Goal: Task Accomplishment & Management: Use online tool/utility

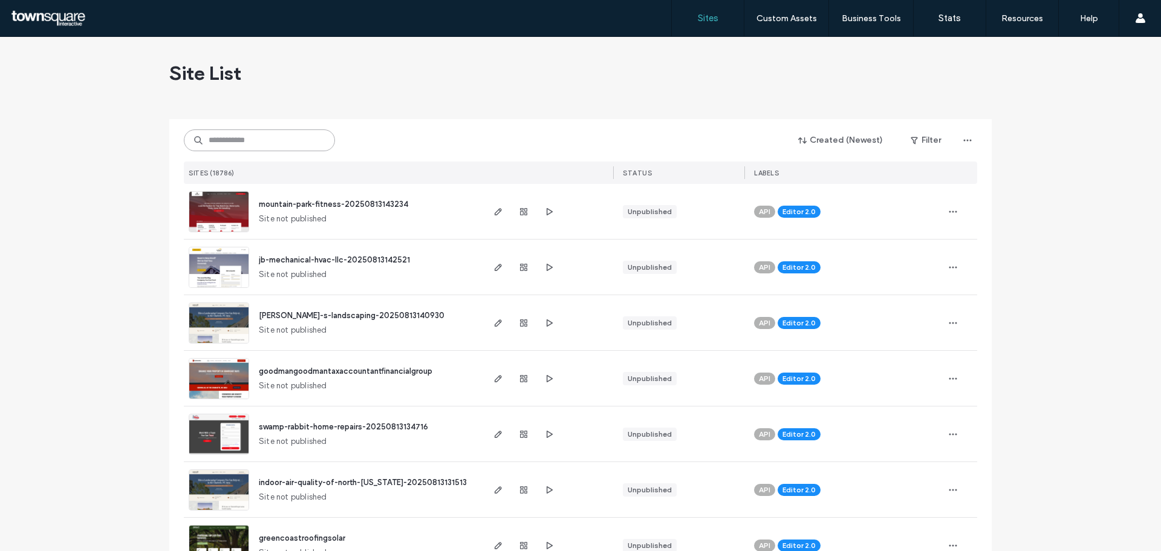
click at [218, 141] on input at bounding box center [259, 140] width 151 height 22
paste input "**********"
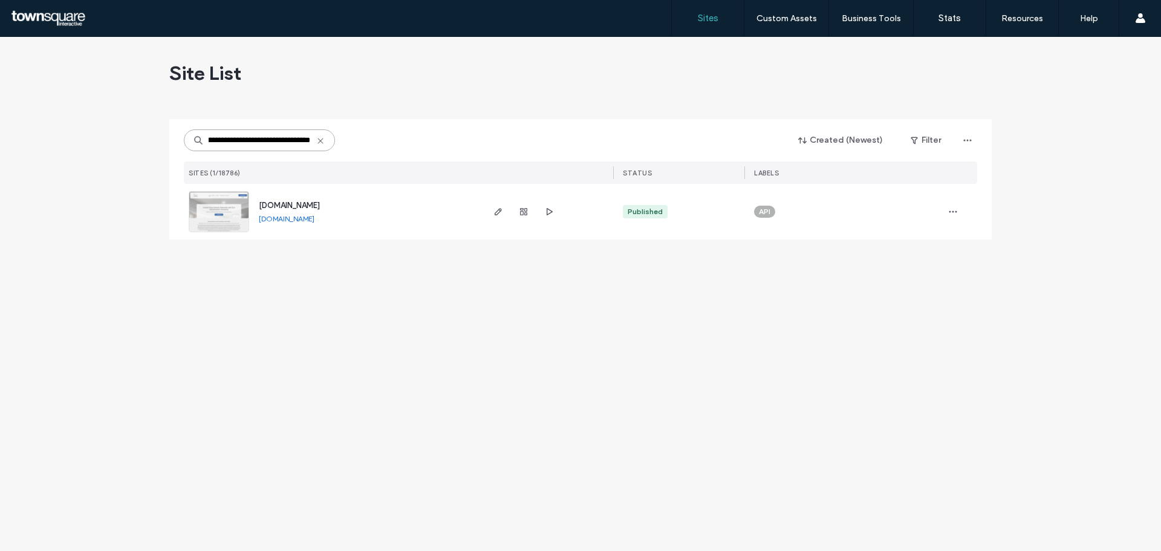
type input "**********"
click at [236, 208] on img at bounding box center [218, 233] width 59 height 82
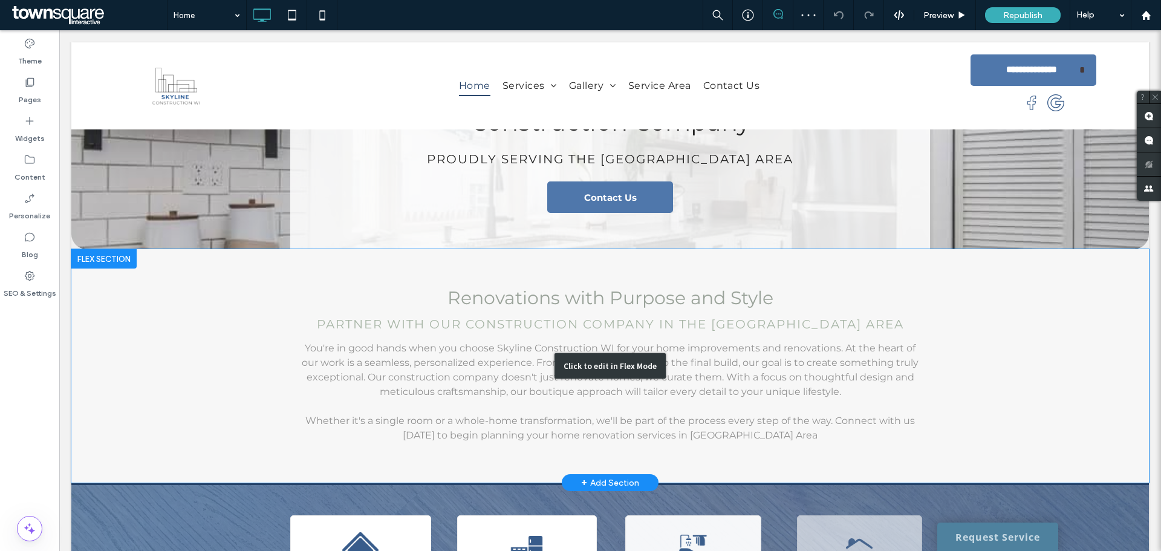
click at [488, 308] on div "Click to edit in Flex Mode" at bounding box center [610, 365] width 1078 height 233
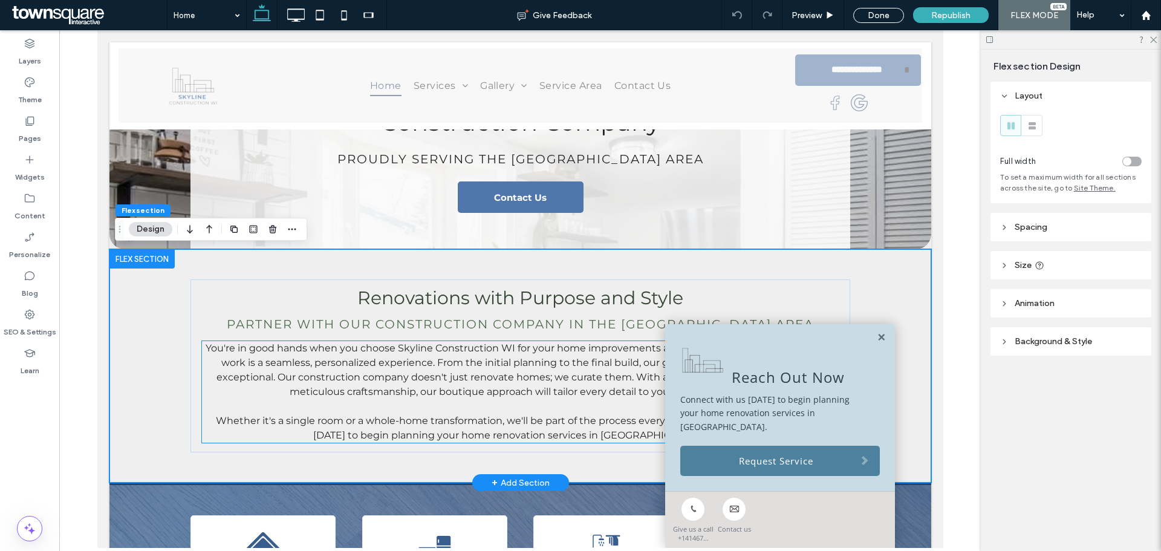
click at [418, 351] on span "You're in good hands when you choose Skyline Construction WI for your home impr…" at bounding box center [519, 369] width 629 height 55
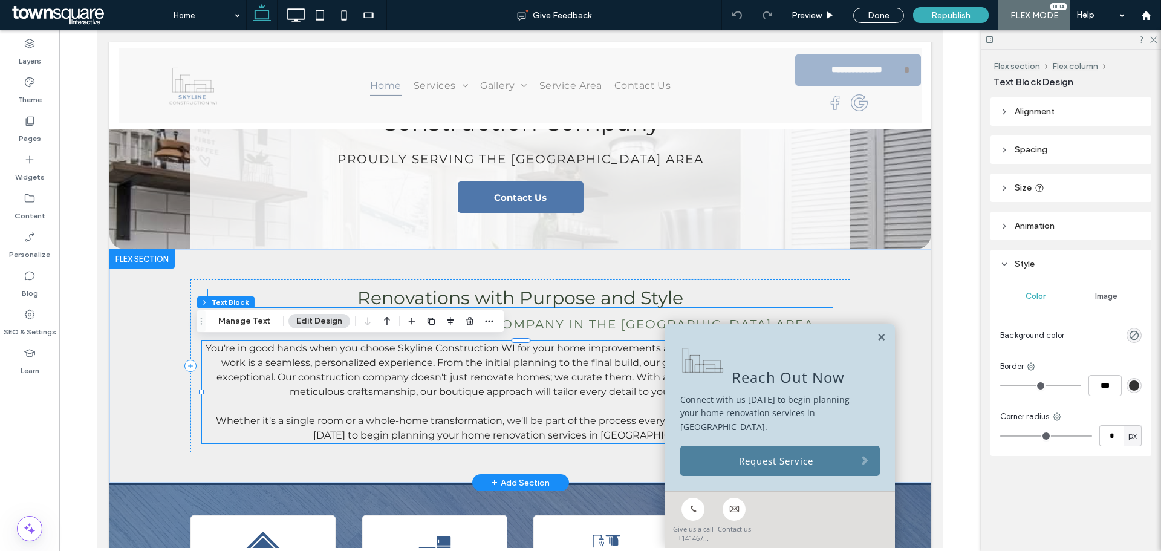
click at [334, 294] on h3 "Renovations with Purpose and Style" at bounding box center [519, 298] width 625 height 18
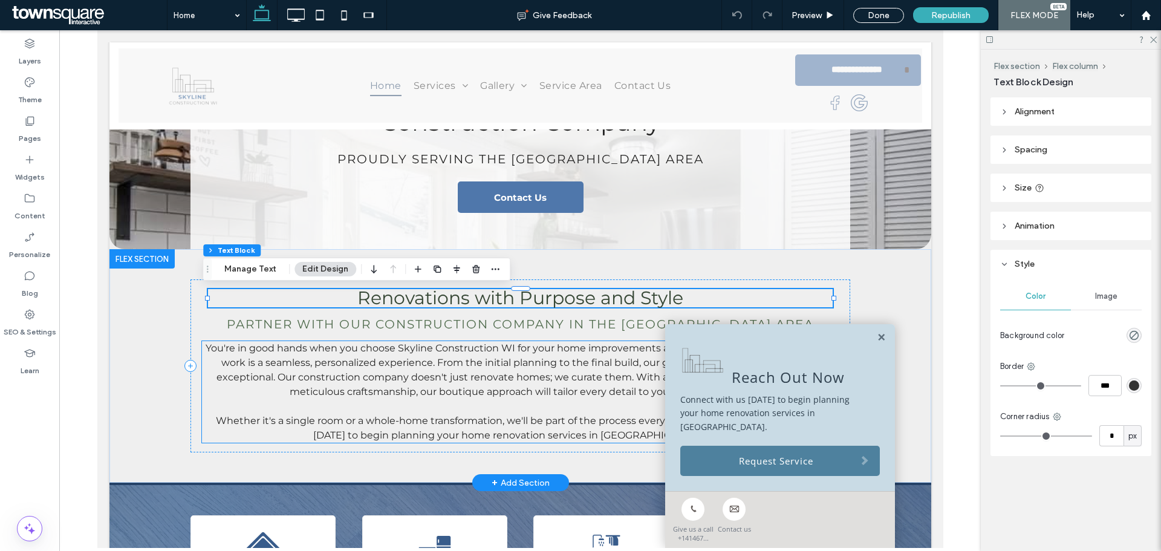
click at [380, 379] on span "You're in good hands when you choose Skyline Construction WI for your home impr…" at bounding box center [519, 369] width 629 height 55
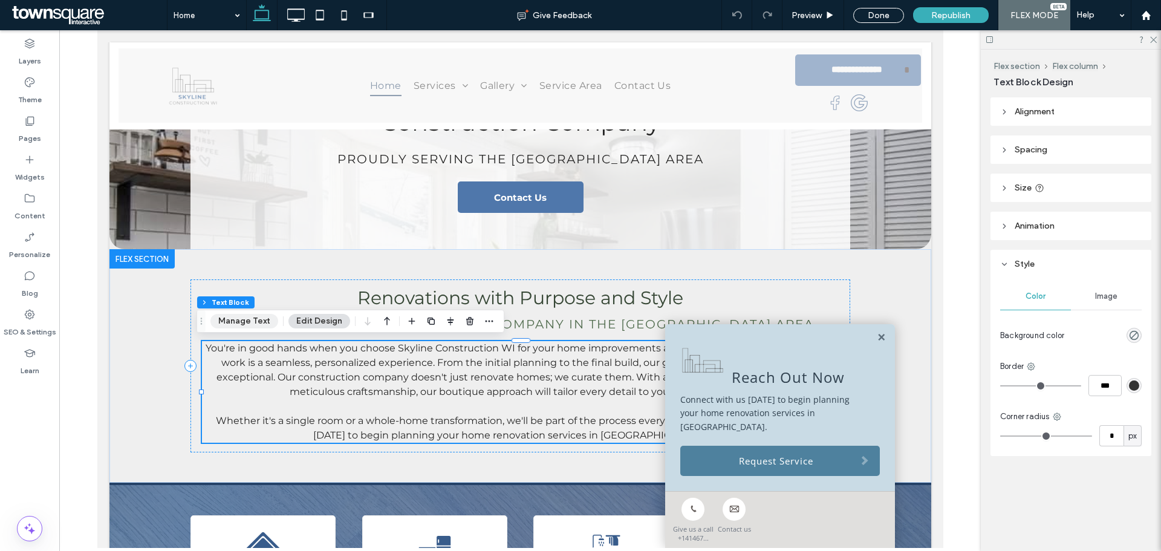
click at [242, 327] on button "Manage Text" at bounding box center [244, 321] width 68 height 15
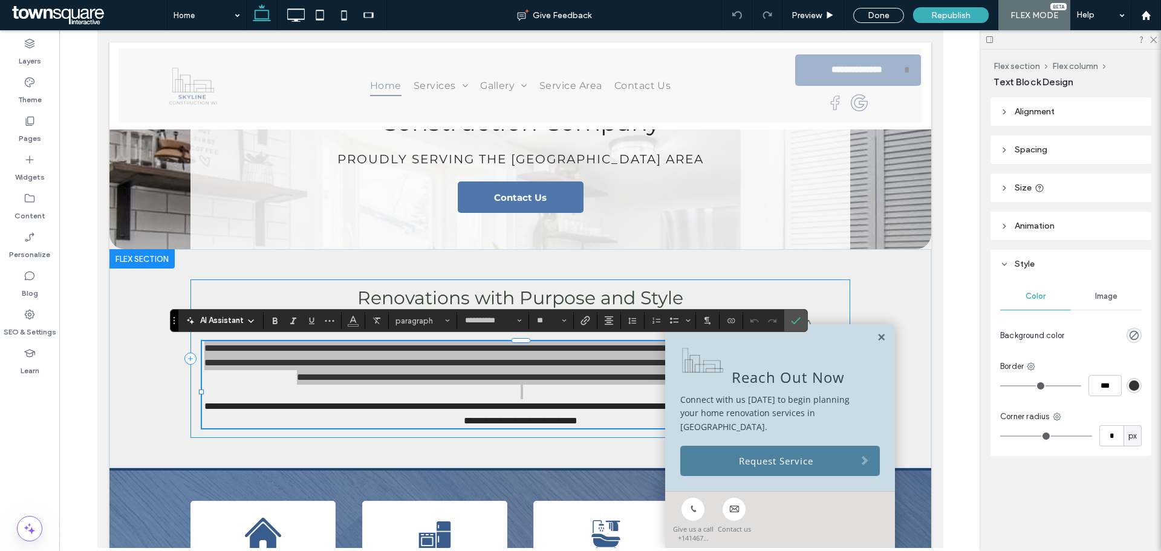
click at [223, 322] on span "AI Assistant" at bounding box center [222, 320] width 44 height 12
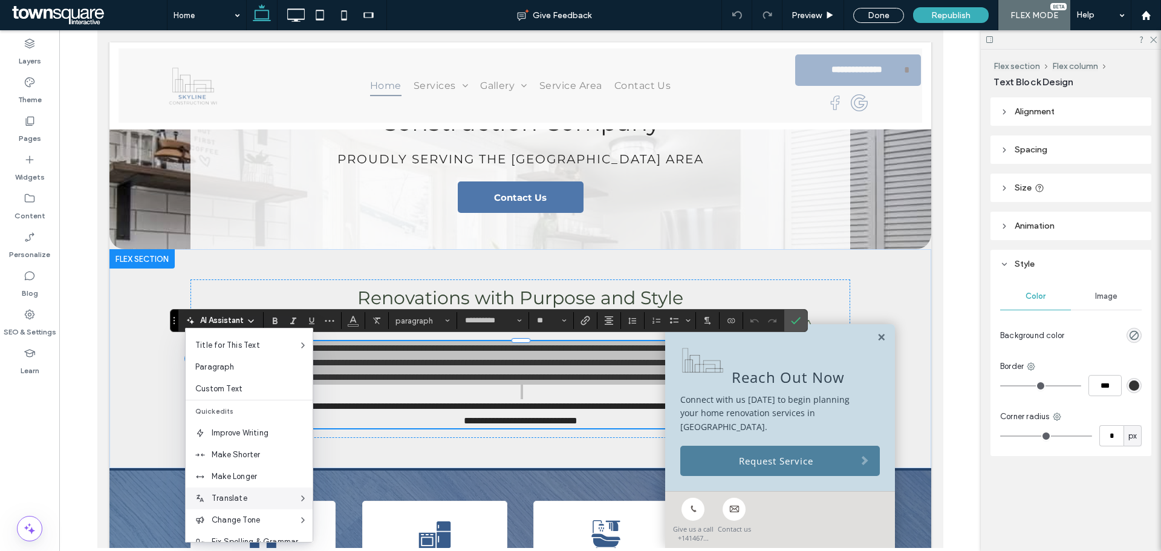
scroll to position [60, 0]
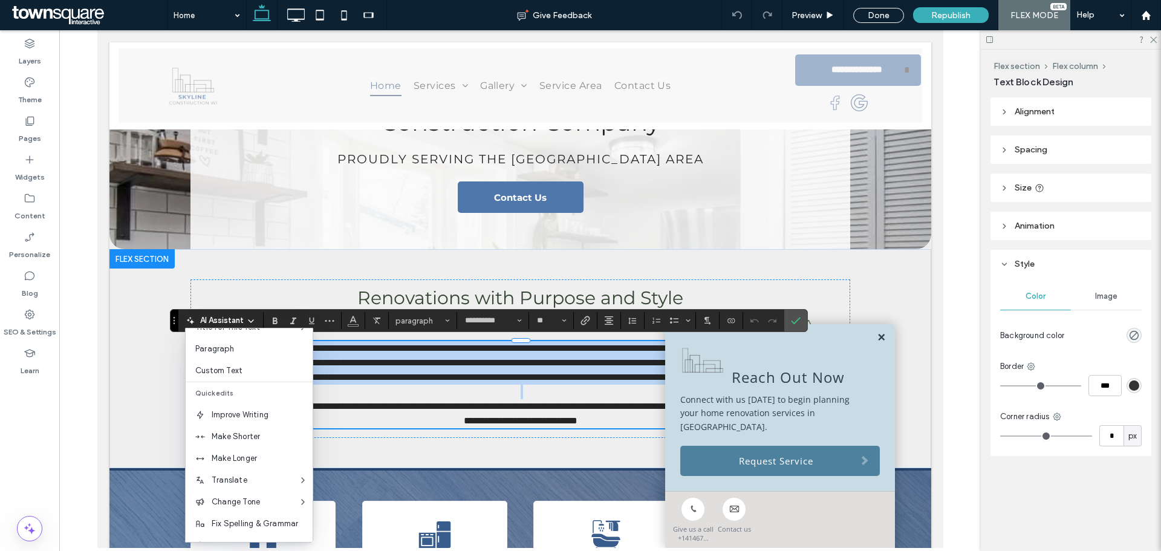
click at [876, 343] on link at bounding box center [880, 338] width 9 height 10
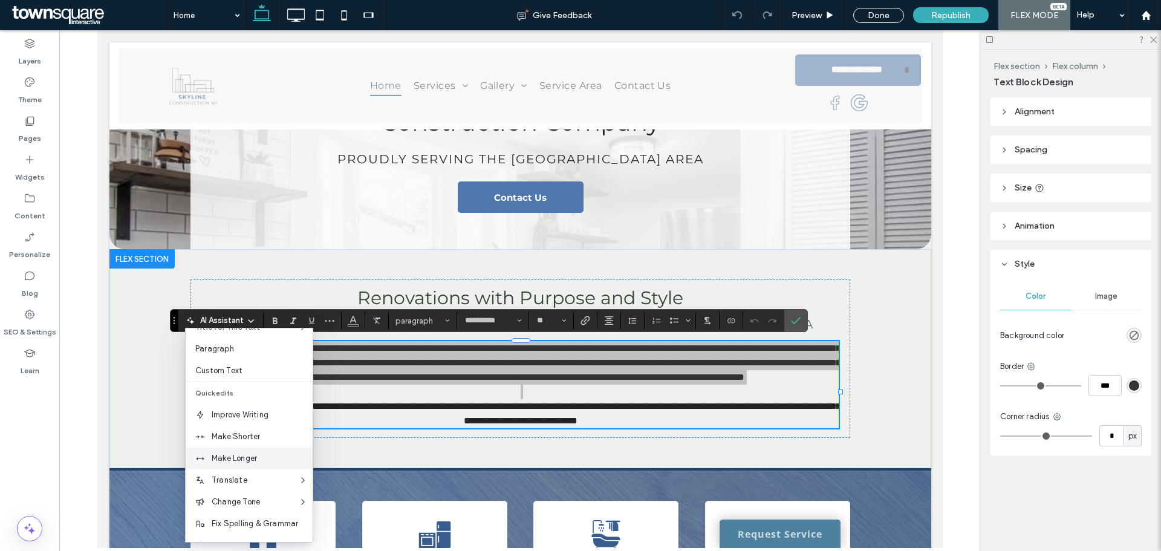
click at [244, 460] on span "Make Longer" at bounding box center [262, 458] width 101 height 12
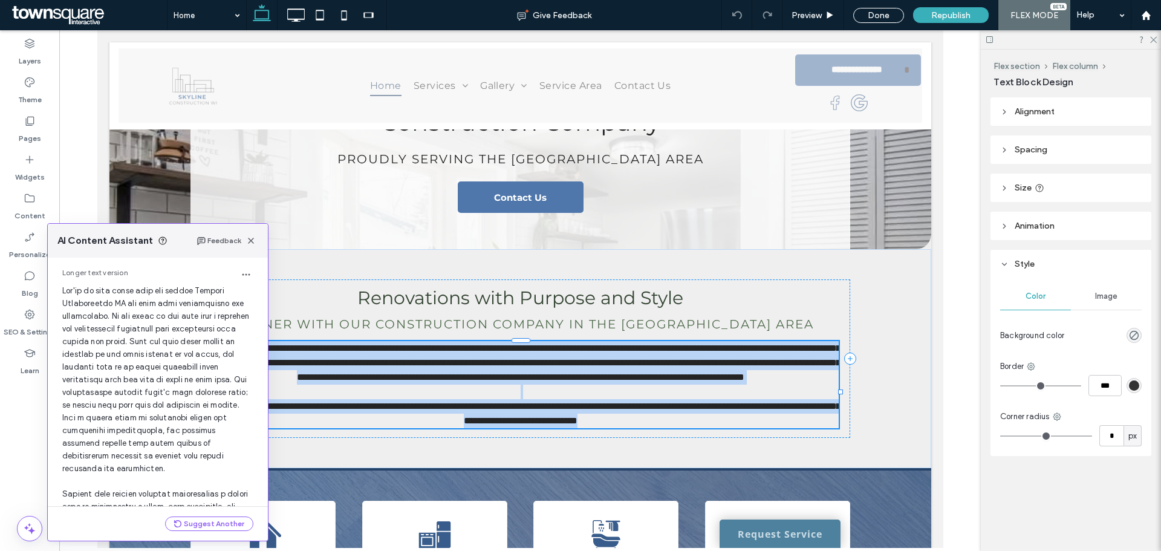
scroll to position [192, 0]
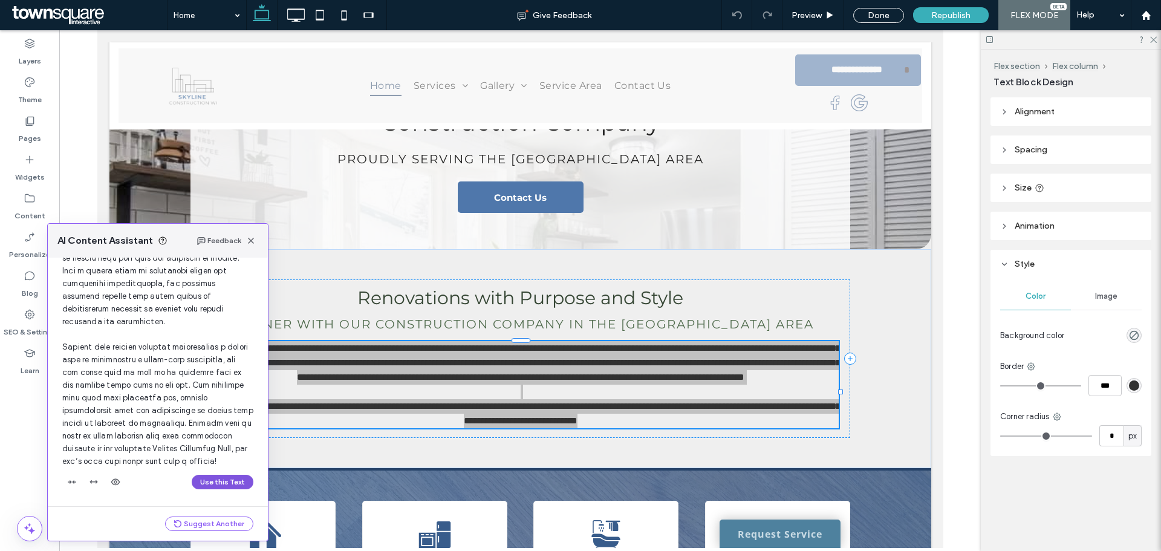
click at [201, 479] on button "Use this Text" at bounding box center [223, 482] width 62 height 15
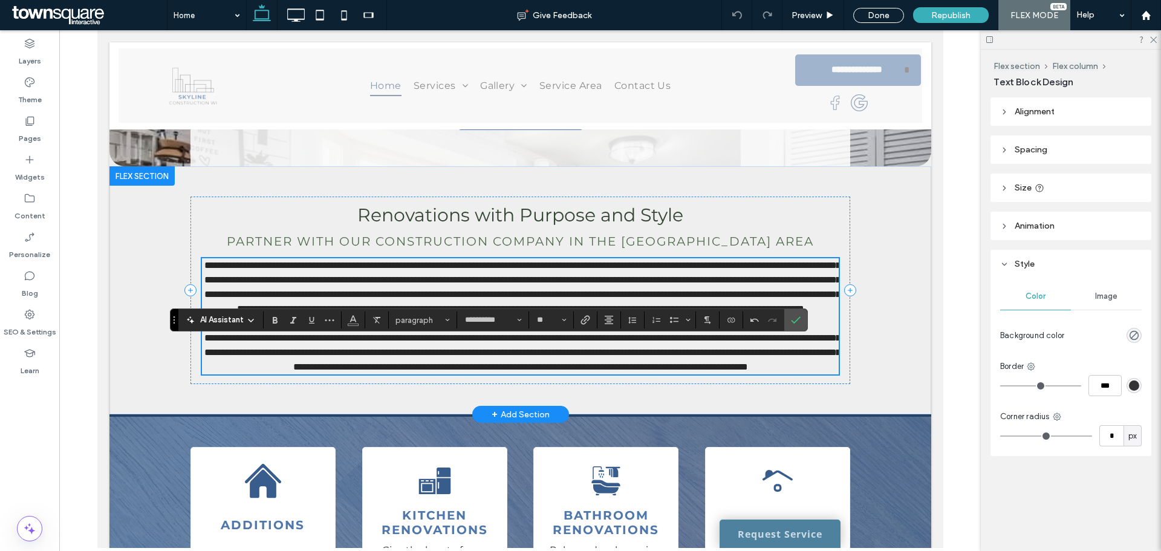
scroll to position [302, 0]
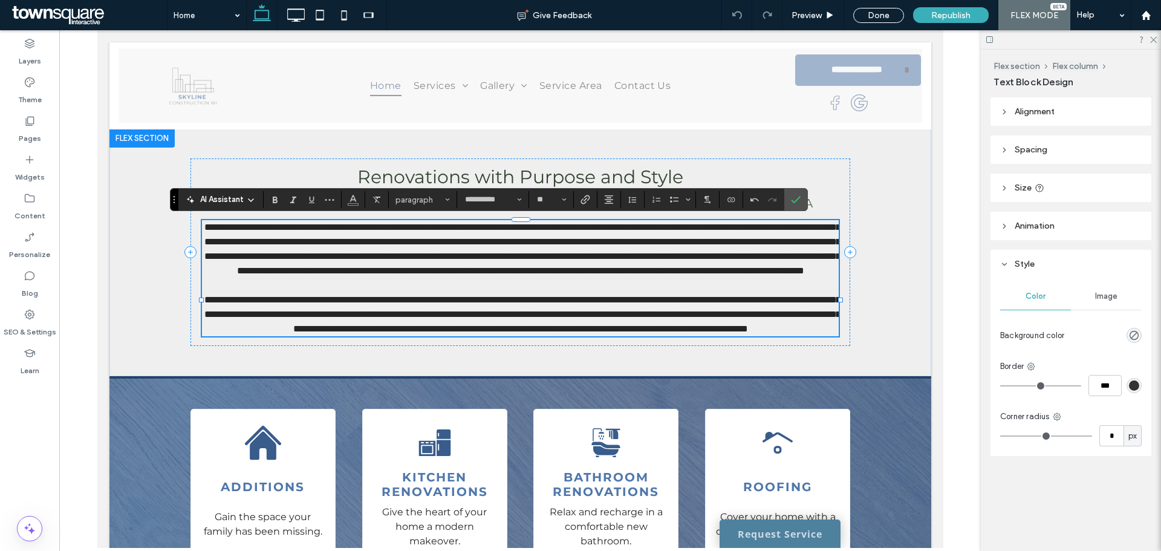
click at [226, 203] on span "AI Assistant" at bounding box center [222, 199] width 44 height 12
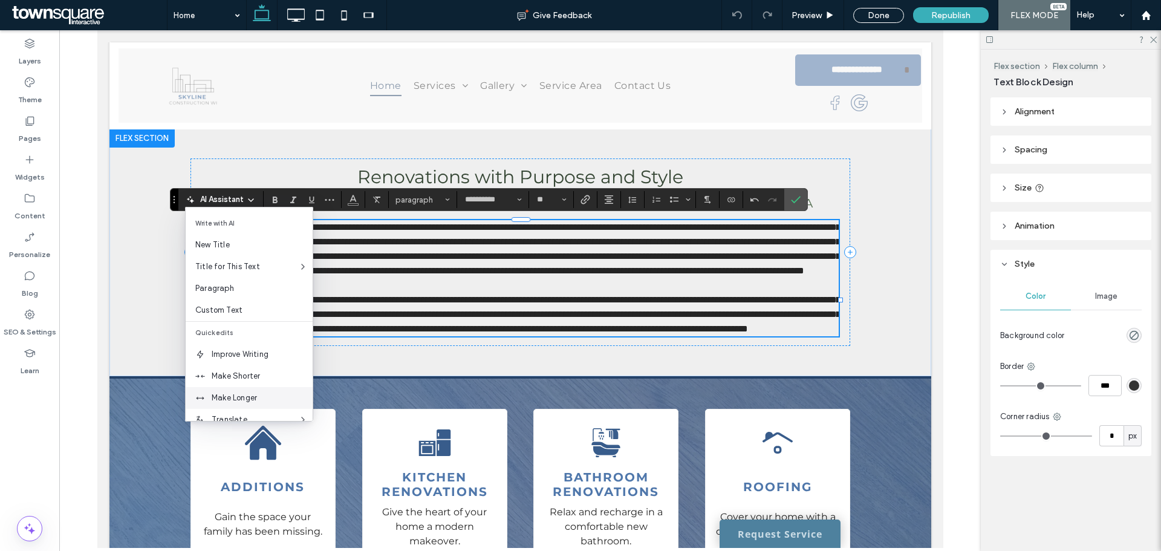
click at [230, 400] on span "Make Longer" at bounding box center [262, 398] width 101 height 12
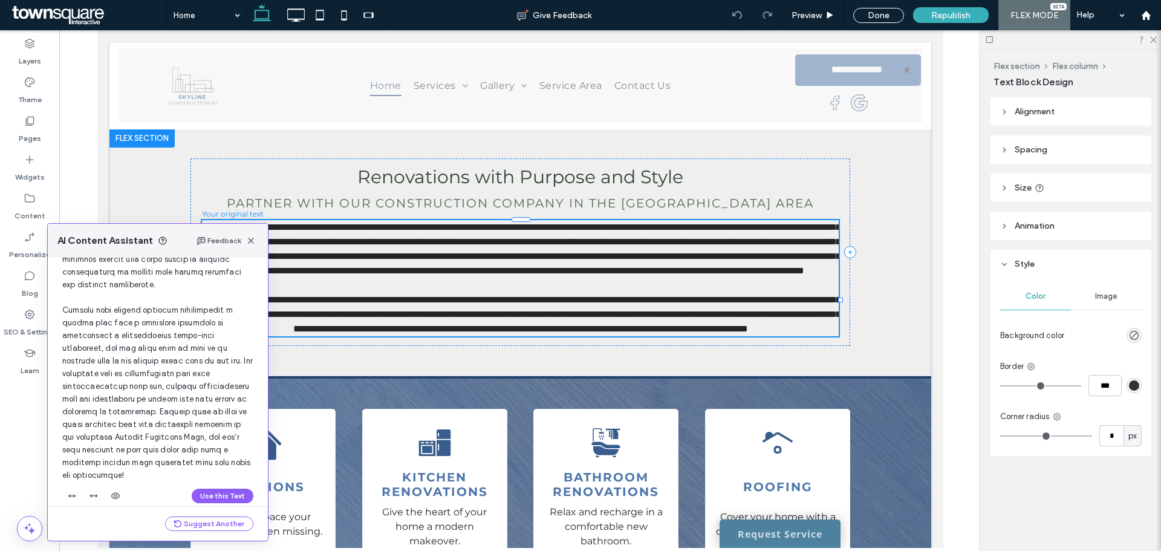
scroll to position [268, 0]
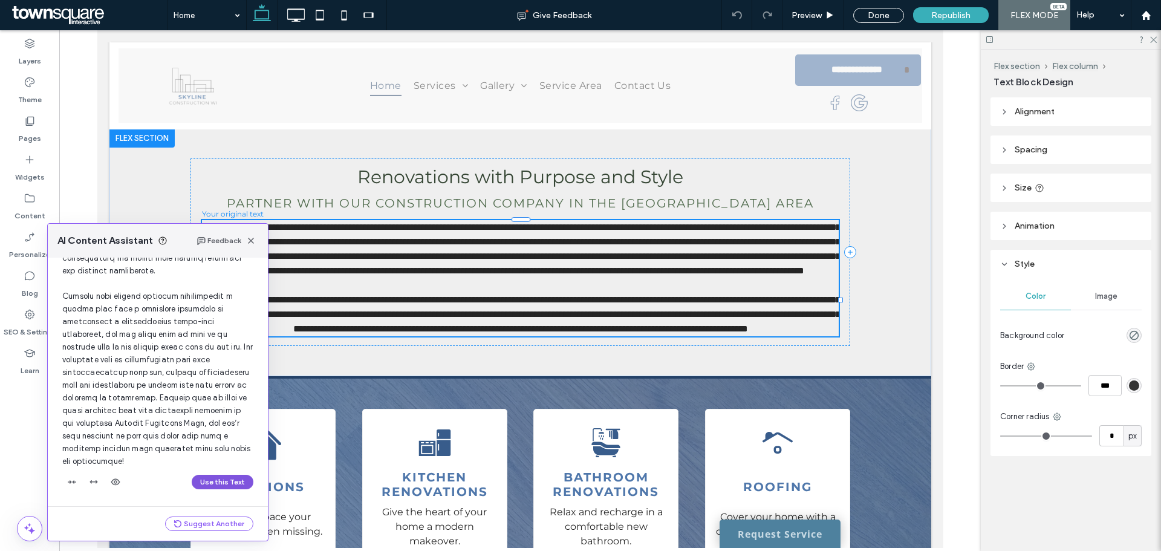
click at [206, 485] on button "Use this Text" at bounding box center [223, 482] width 62 height 15
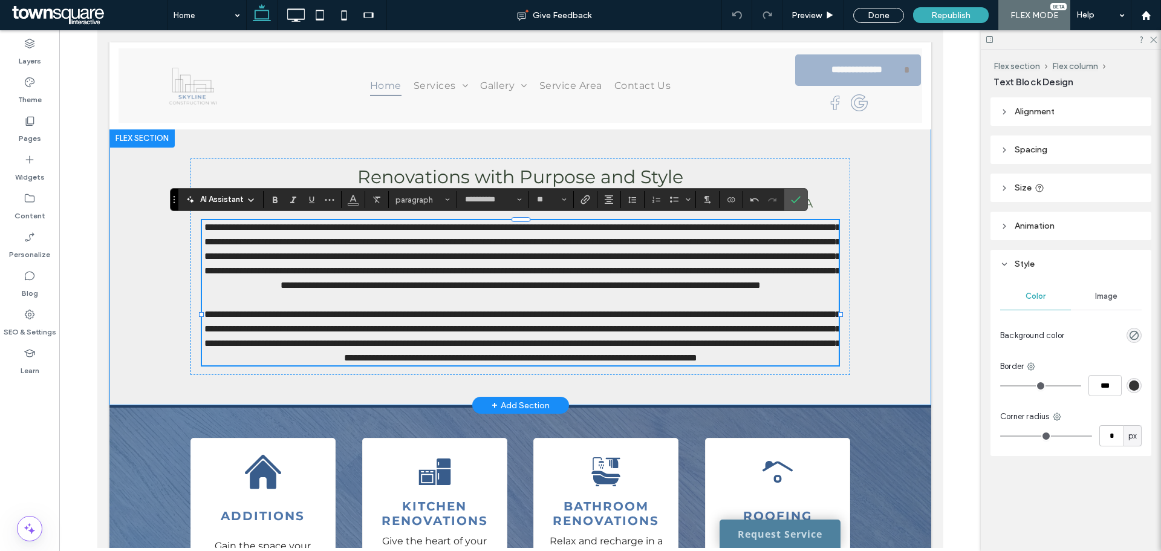
click at [905, 256] on div "**********" at bounding box center [520, 266] width 822 height 277
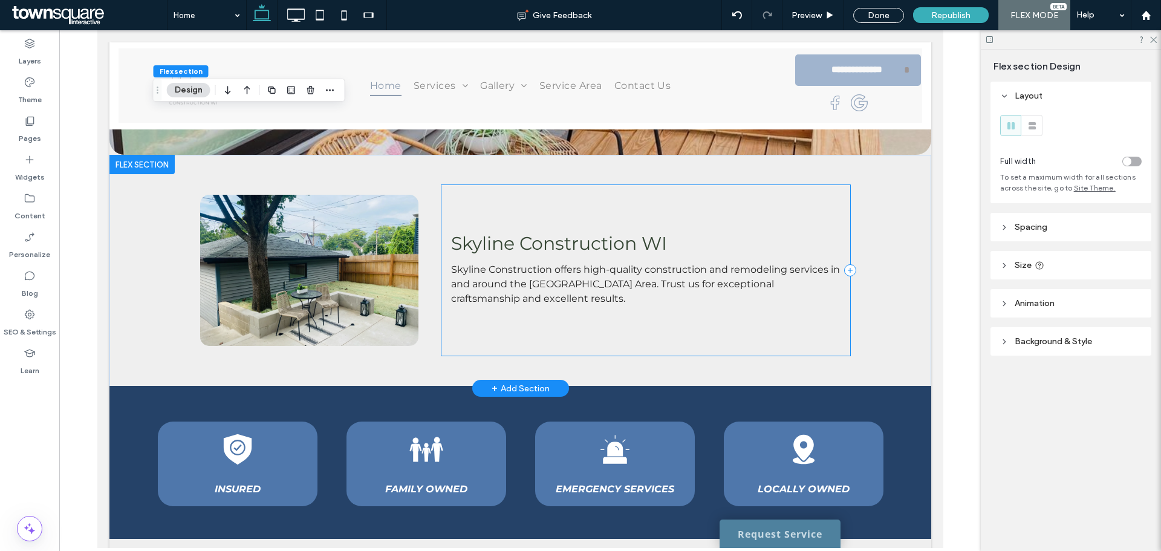
scroll to position [1149, 0]
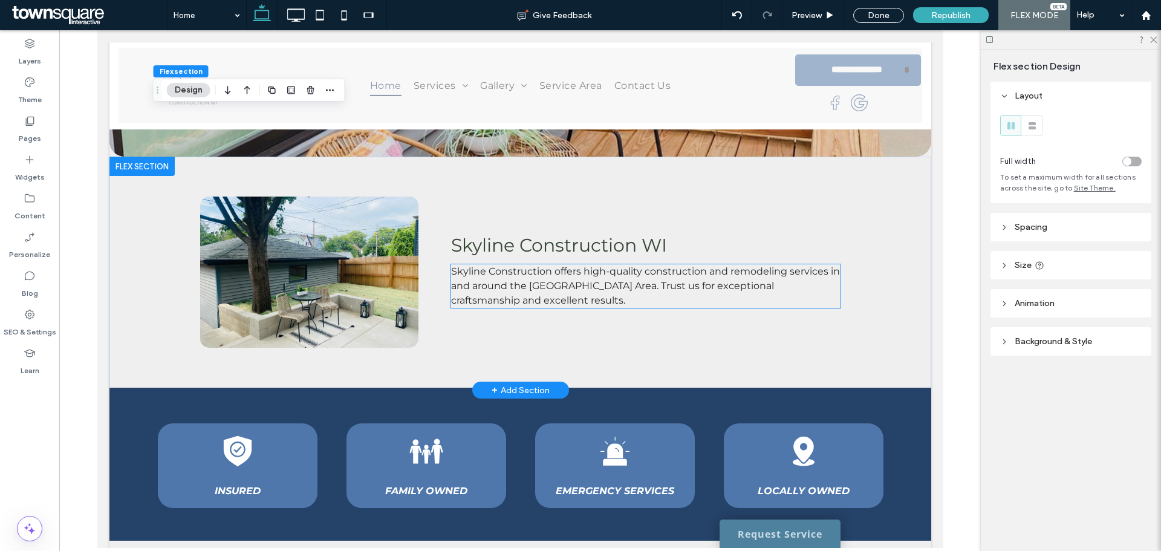
click at [493, 279] on p "Skyline Construction offers high-quality construction and remodeling services i…" at bounding box center [645, 286] width 390 height 44
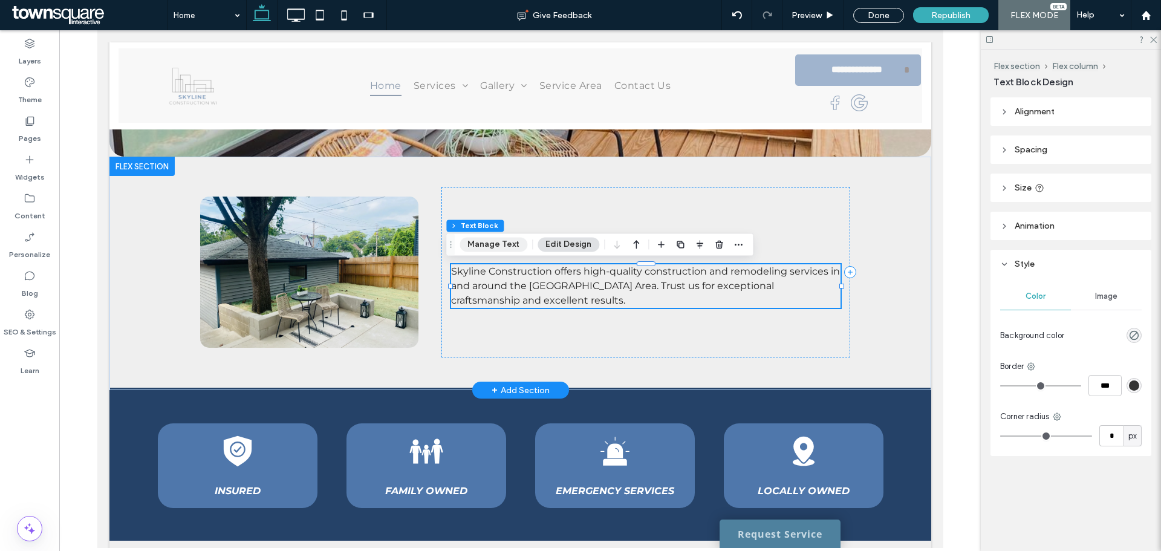
click at [481, 248] on button "Manage Text" at bounding box center [494, 244] width 68 height 15
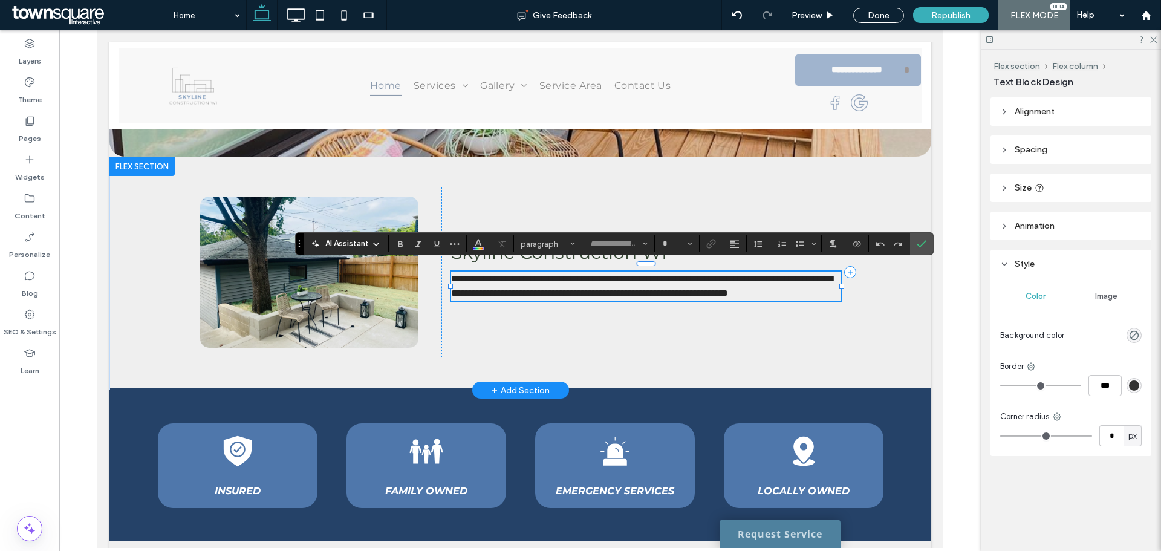
type input "**********"
type input "**"
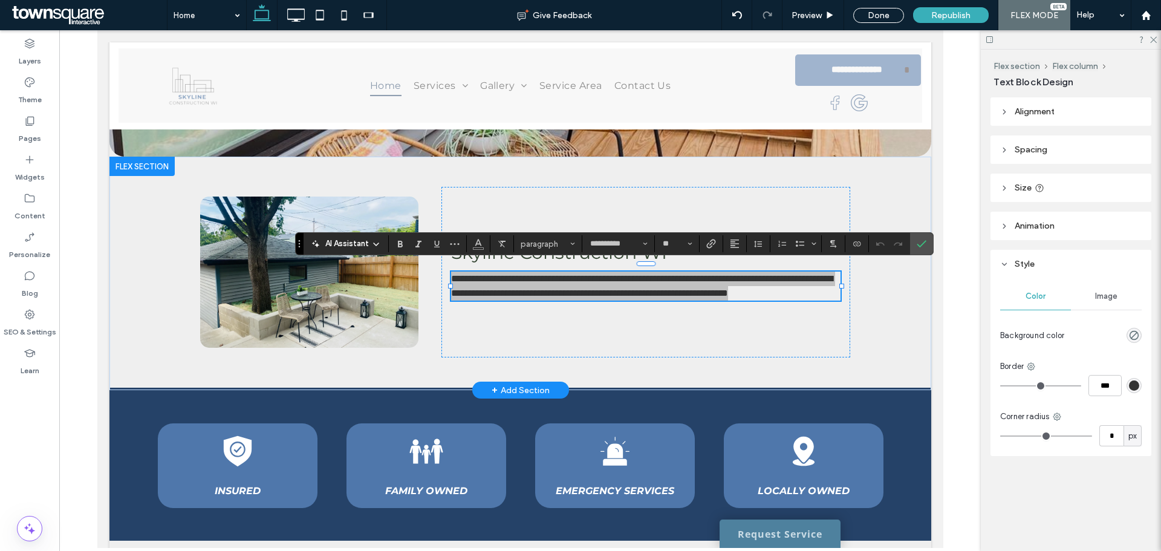
click at [342, 250] on div "AI Assistant" at bounding box center [346, 243] width 80 height 16
click at [343, 239] on span "AI Assistant" at bounding box center [347, 244] width 44 height 12
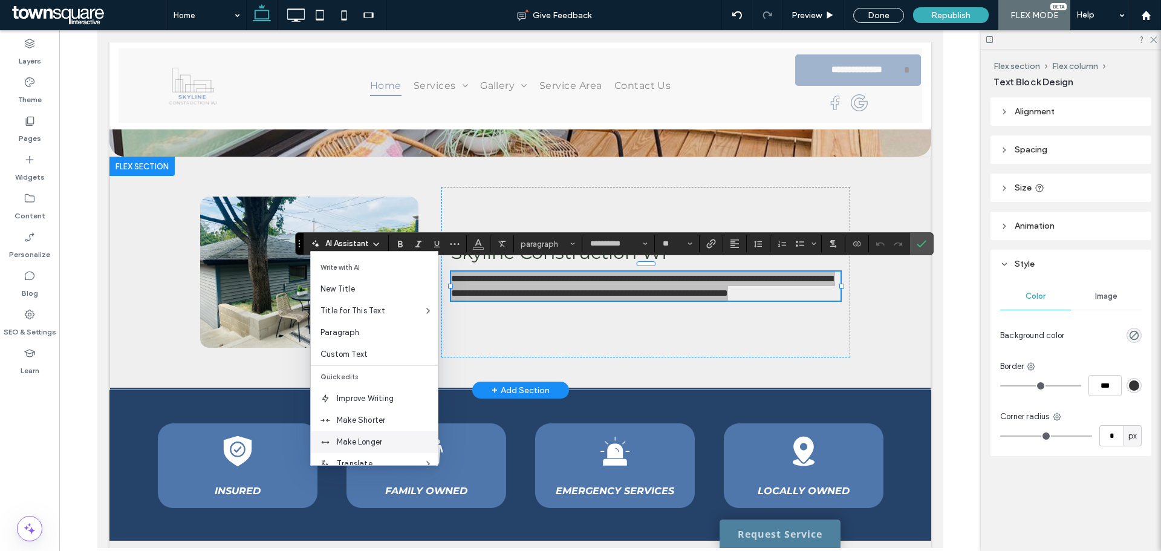
click at [359, 441] on span "Make Longer" at bounding box center [387, 442] width 101 height 12
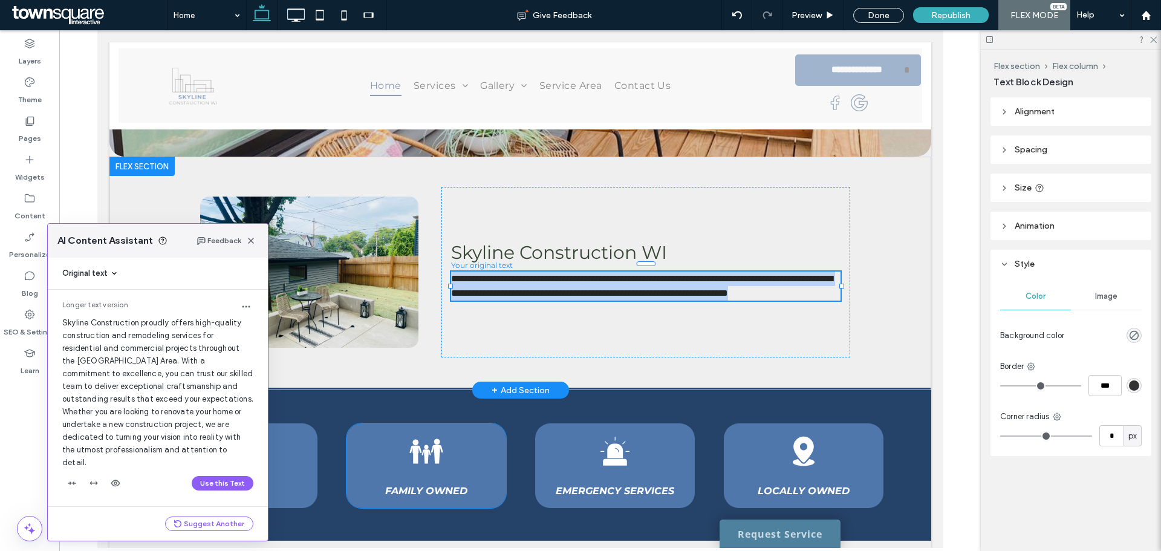
scroll to position [1, 0]
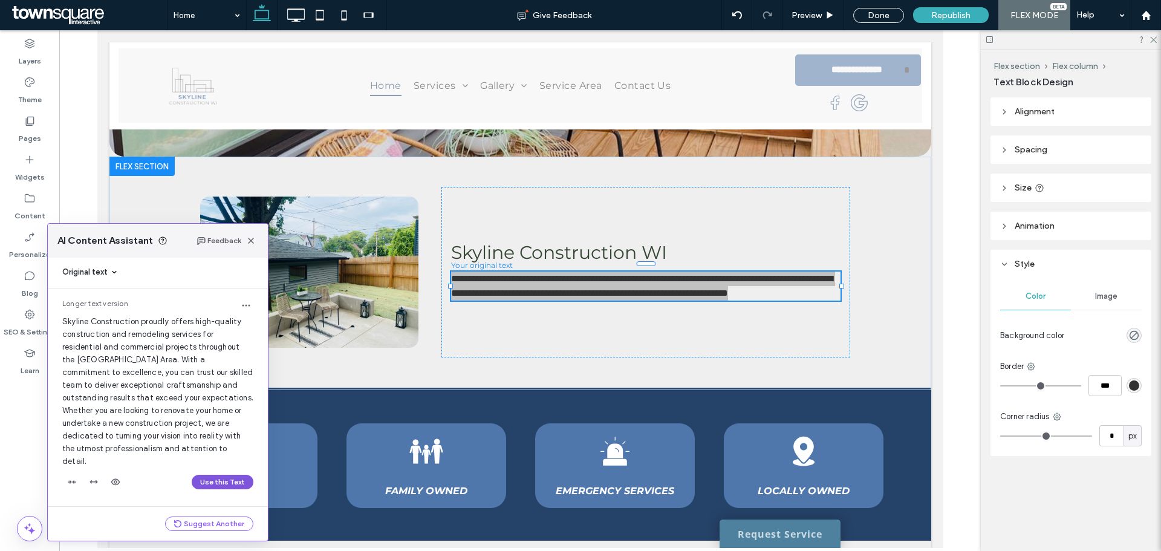
click at [214, 481] on button "Use this Text" at bounding box center [223, 482] width 62 height 15
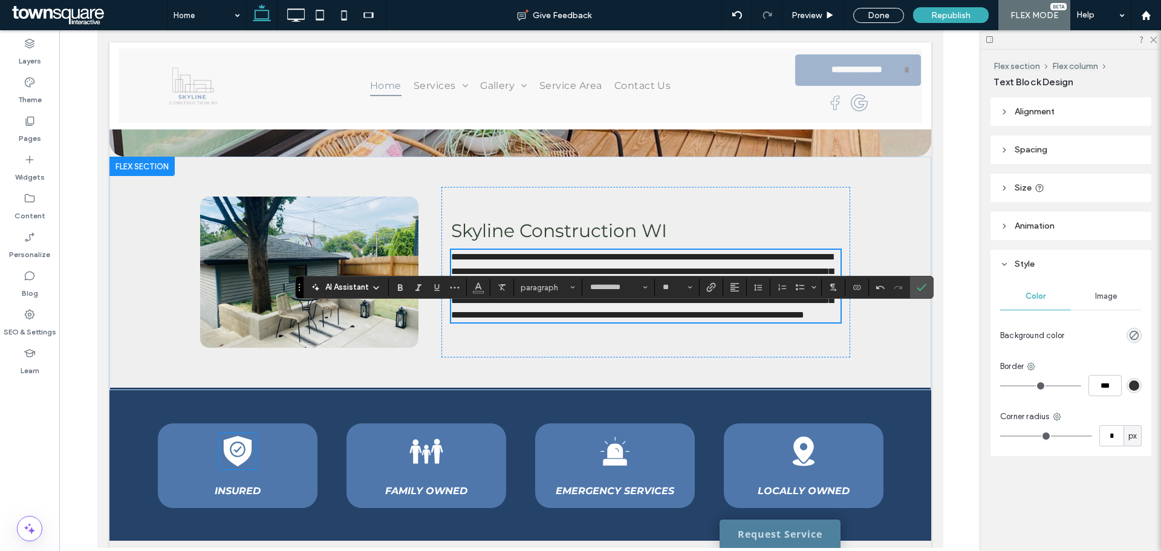
scroll to position [1105, 0]
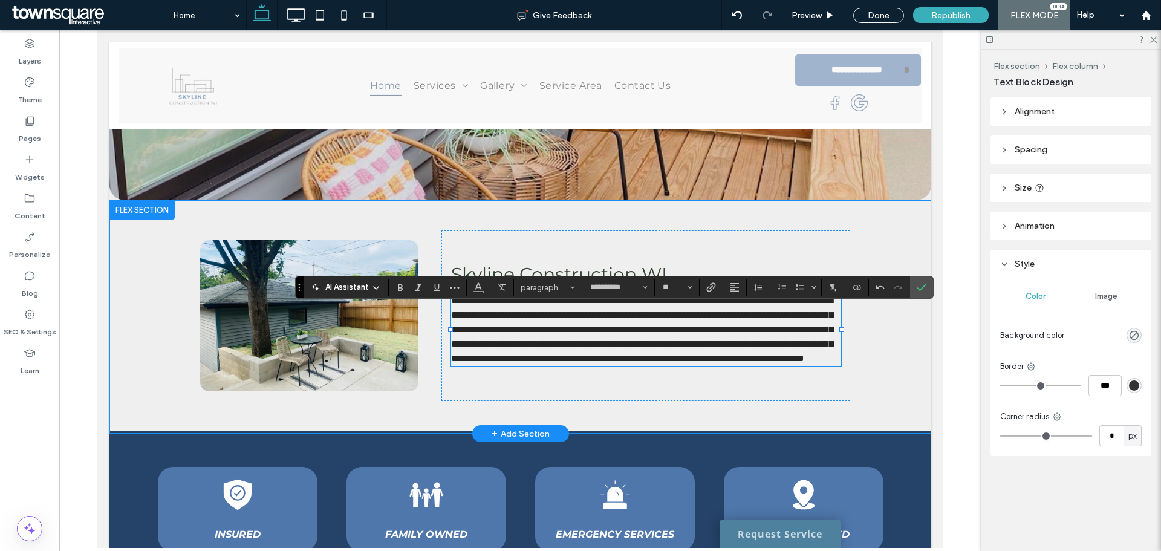
click at [134, 263] on div "**********" at bounding box center [520, 316] width 822 height 233
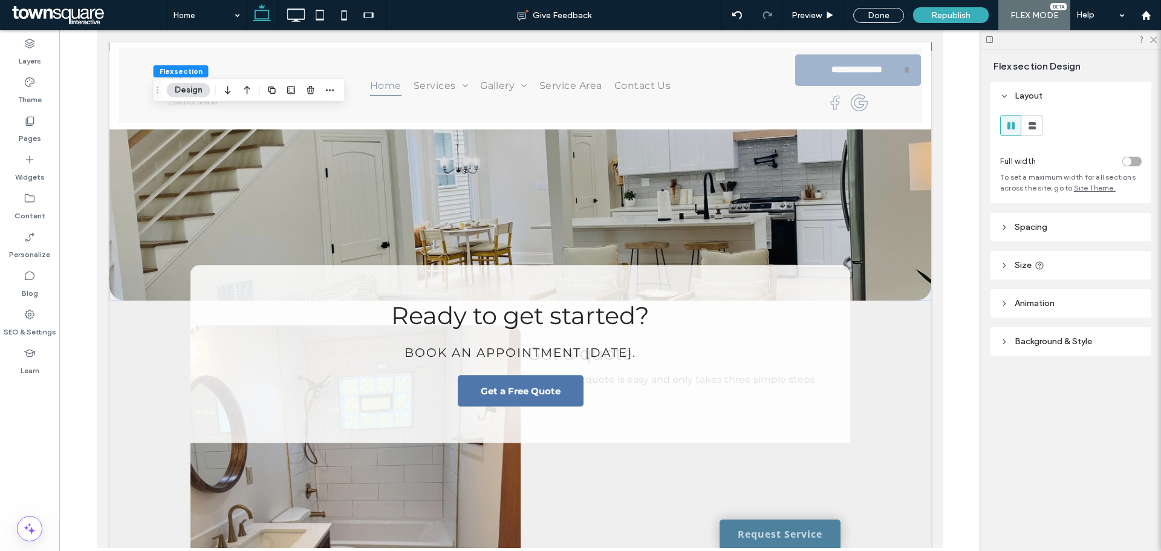
scroll to position [3205, 0]
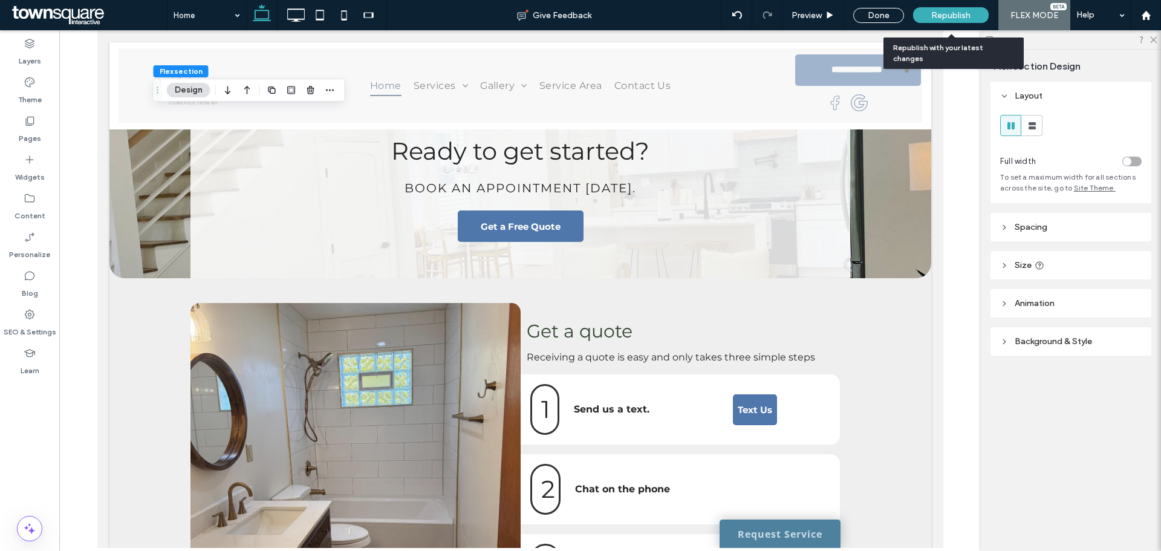
click at [935, 16] on span "Republish" at bounding box center [950, 15] width 39 height 10
